Goal: Task Accomplishment & Management: Complete application form

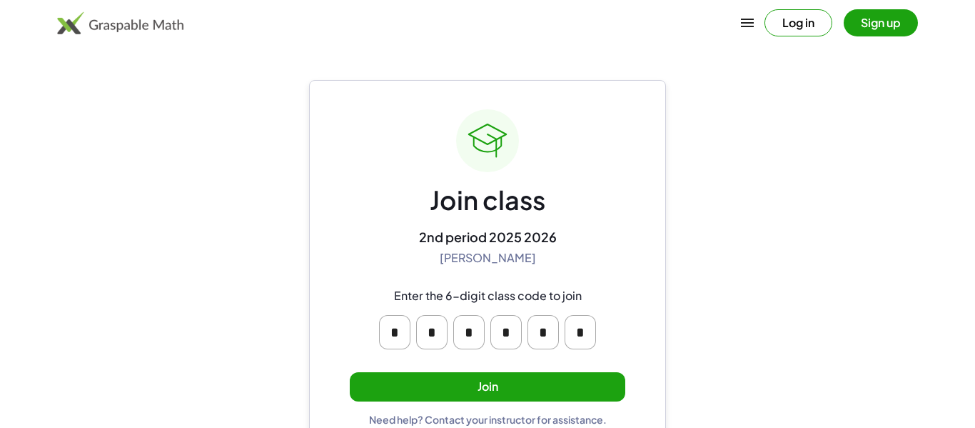
scroll to position [27, 0]
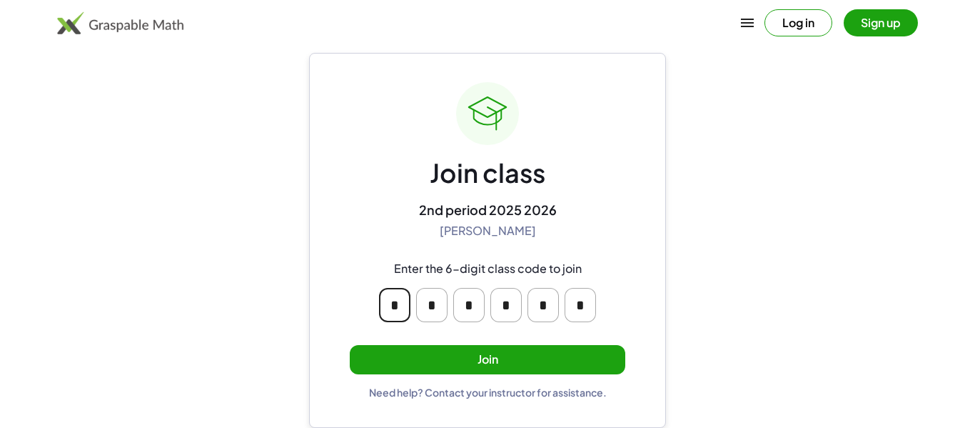
click at [396, 308] on input "*" at bounding box center [394, 305] width 31 height 34
click at [397, 308] on input "*" at bounding box center [394, 305] width 31 height 34
click at [584, 309] on input "*" at bounding box center [580, 305] width 31 height 34
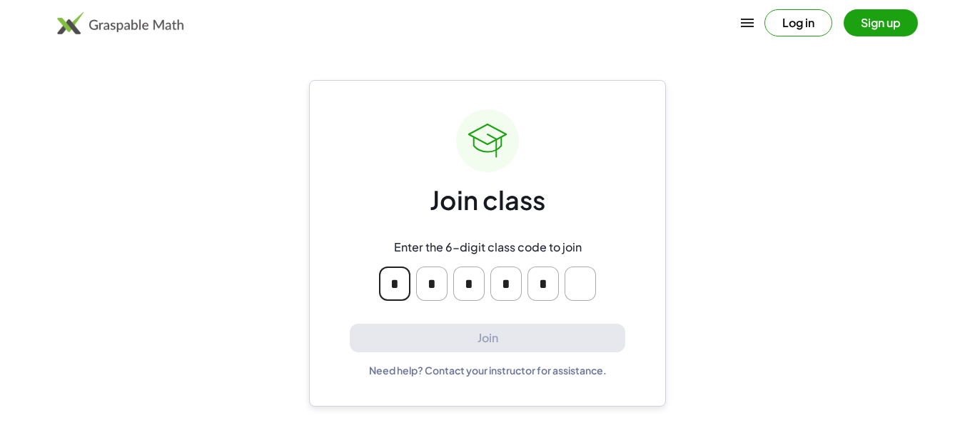
type input "*"
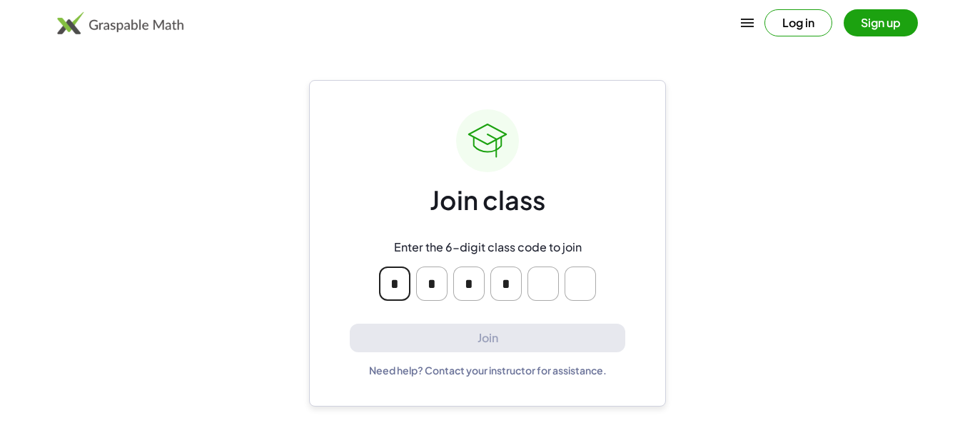
type input "*"
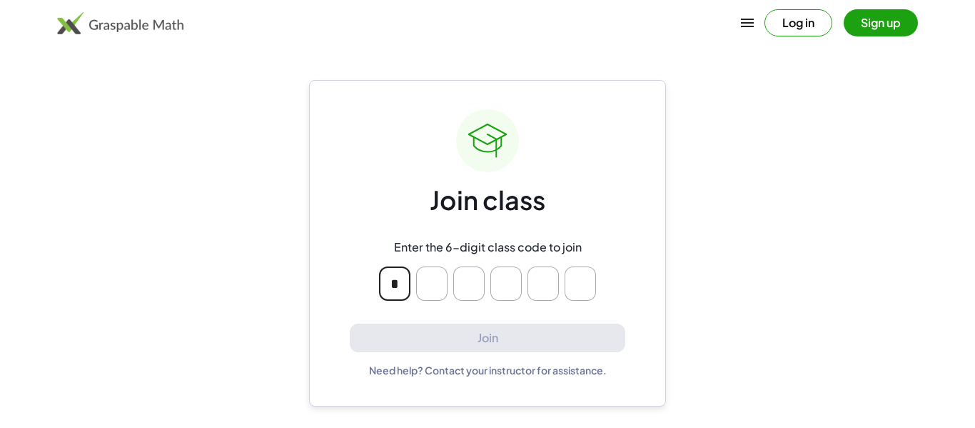
type input "*"
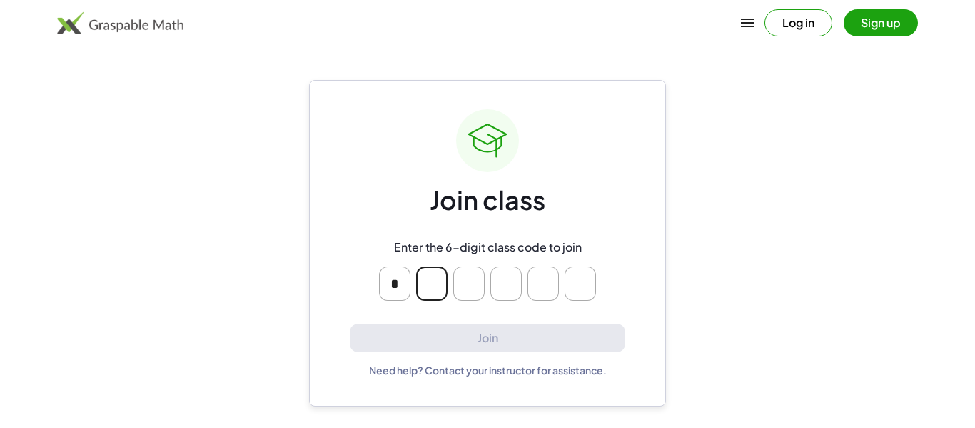
type input "*"
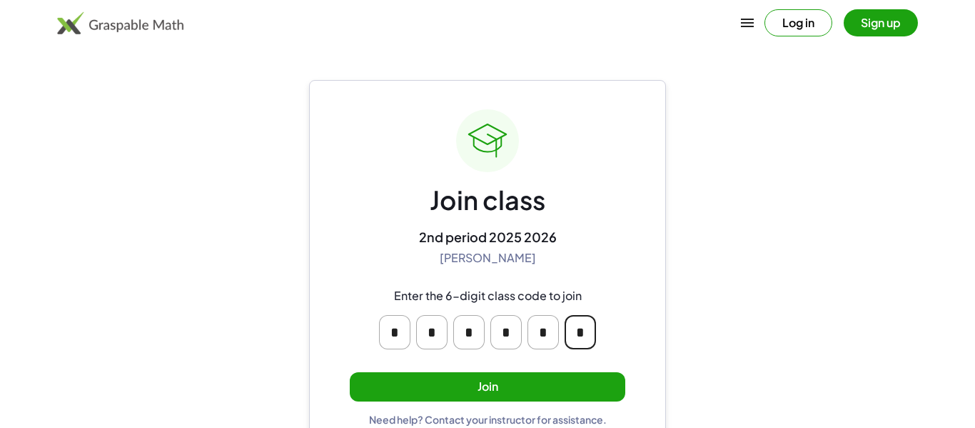
type input "*"
click at [463, 394] on button "Join" at bounding box center [488, 386] width 276 height 29
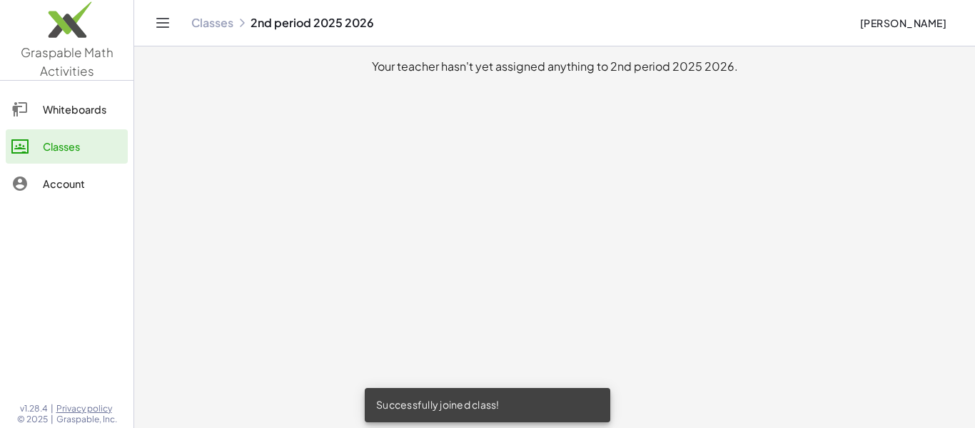
click at [79, 180] on div "Account" at bounding box center [82, 183] width 79 height 17
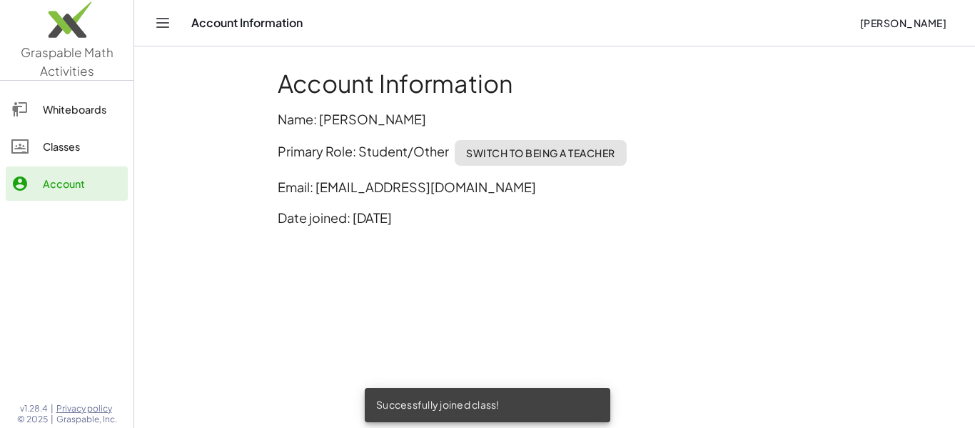
click at [63, 112] on div "Whiteboards" at bounding box center [82, 109] width 79 height 17
